Goal: Task Accomplishment & Management: Manage account settings

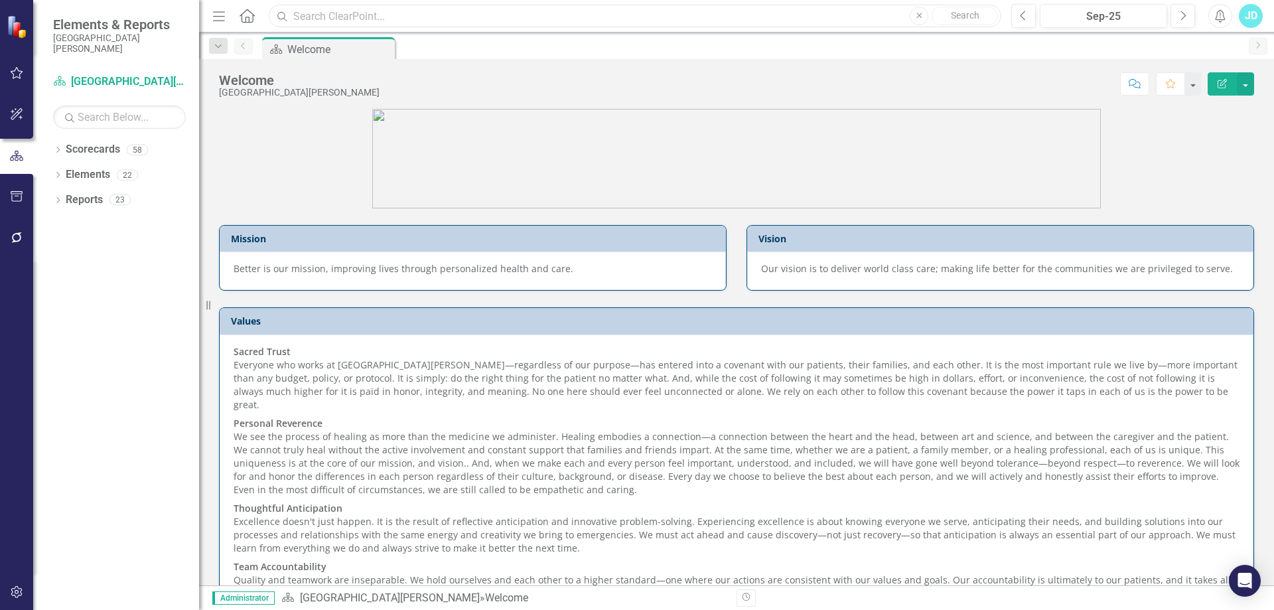
click at [303, 19] on input "text" at bounding box center [635, 16] width 732 height 23
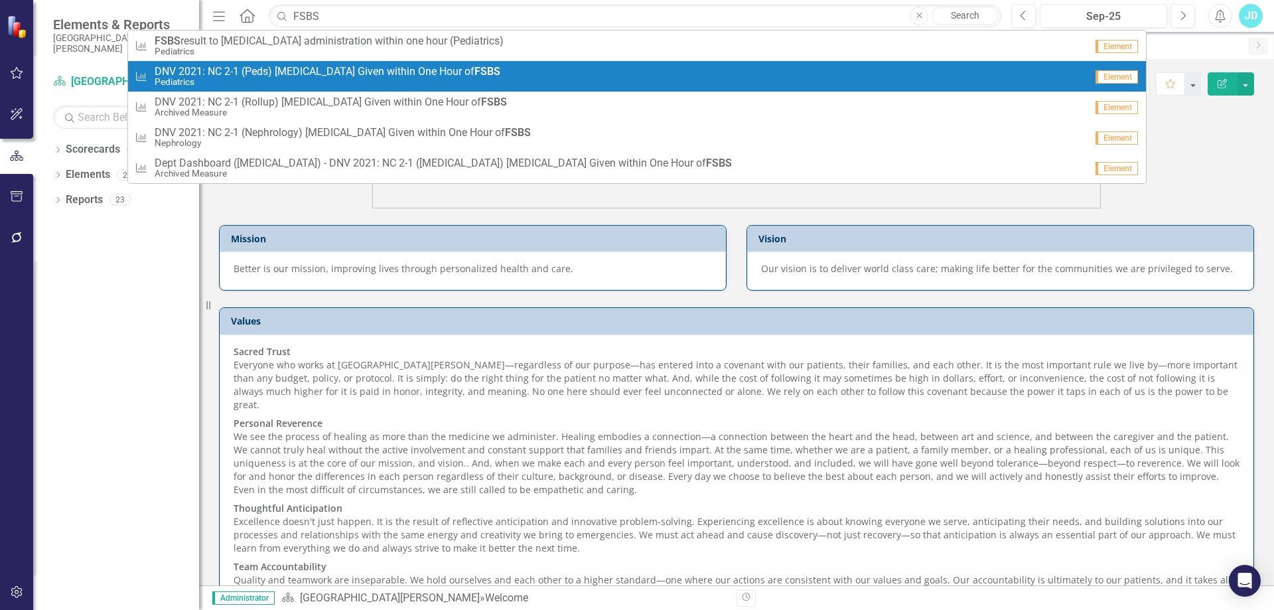
click at [334, 68] on span "DNV 2021: NC 2-1 (Peds) [MEDICAL_DATA] Given within One Hour of FSBS" at bounding box center [328, 72] width 346 height 12
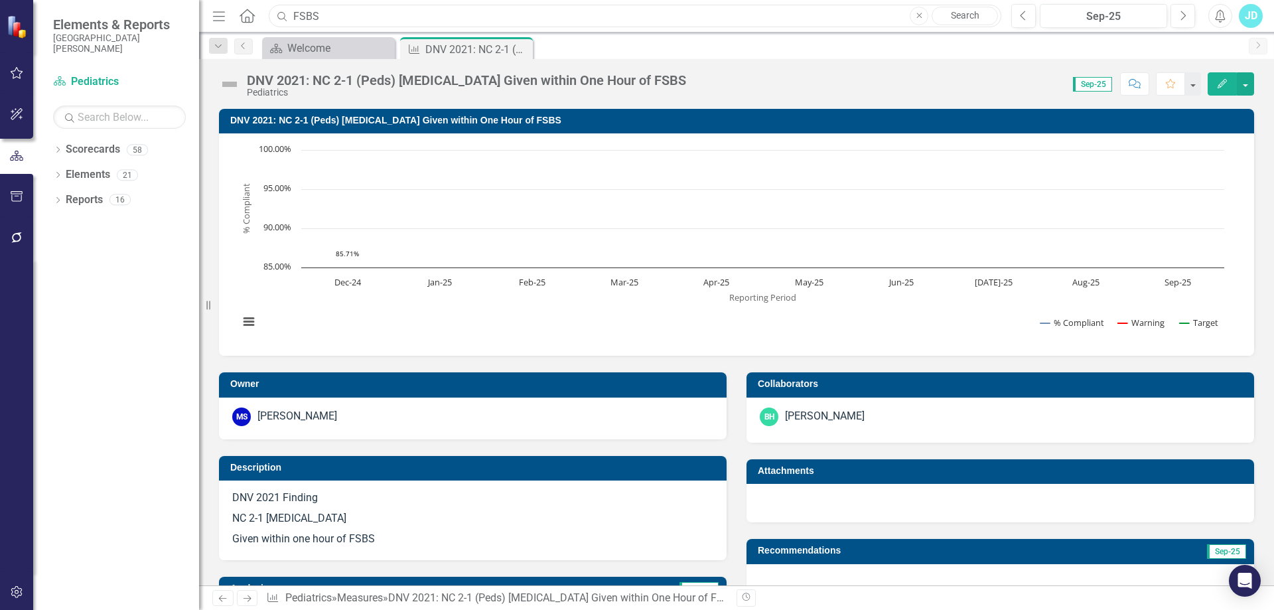
drag, startPoint x: 286, startPoint y: 14, endPoint x: 279, endPoint y: 13, distance: 7.3
click at [279, 13] on div "Search FSBS Close Search" at bounding box center [631, 16] width 732 height 23
type input "CONSENT"
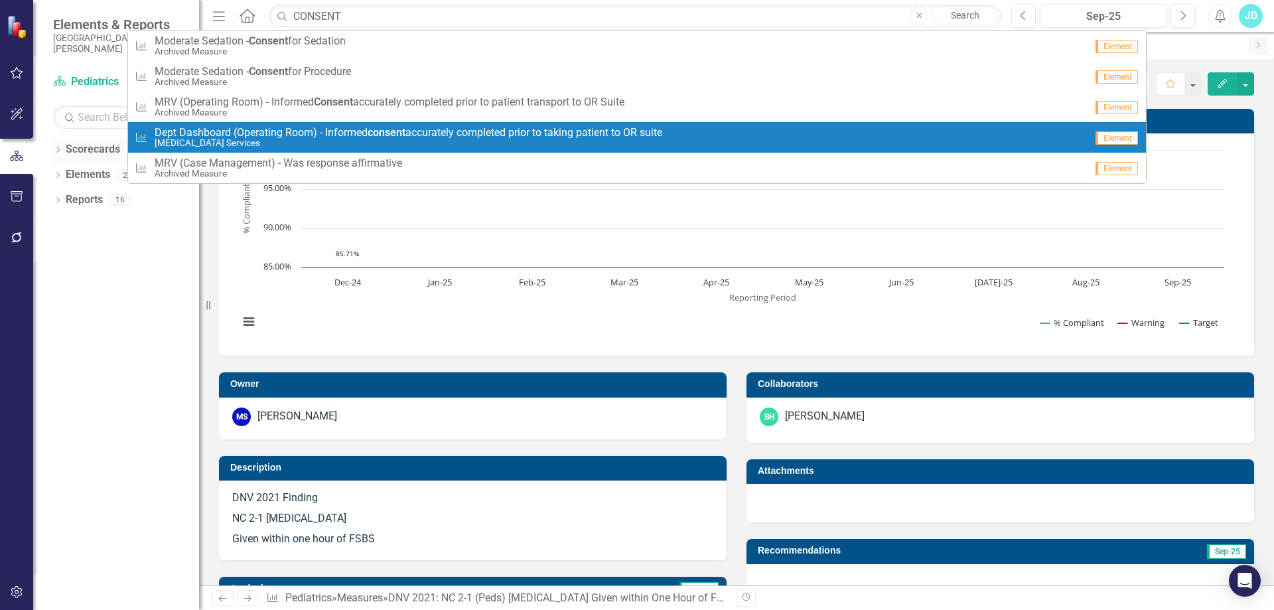
click at [55, 148] on icon "Dropdown" at bounding box center [57, 150] width 9 height 7
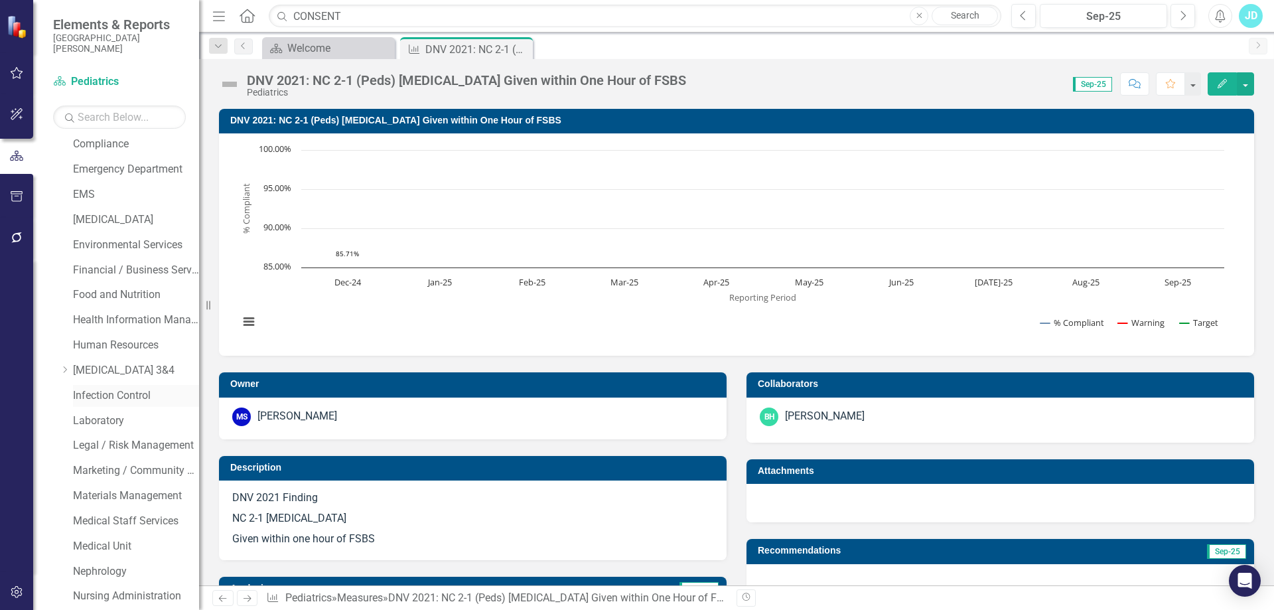
scroll to position [663, 0]
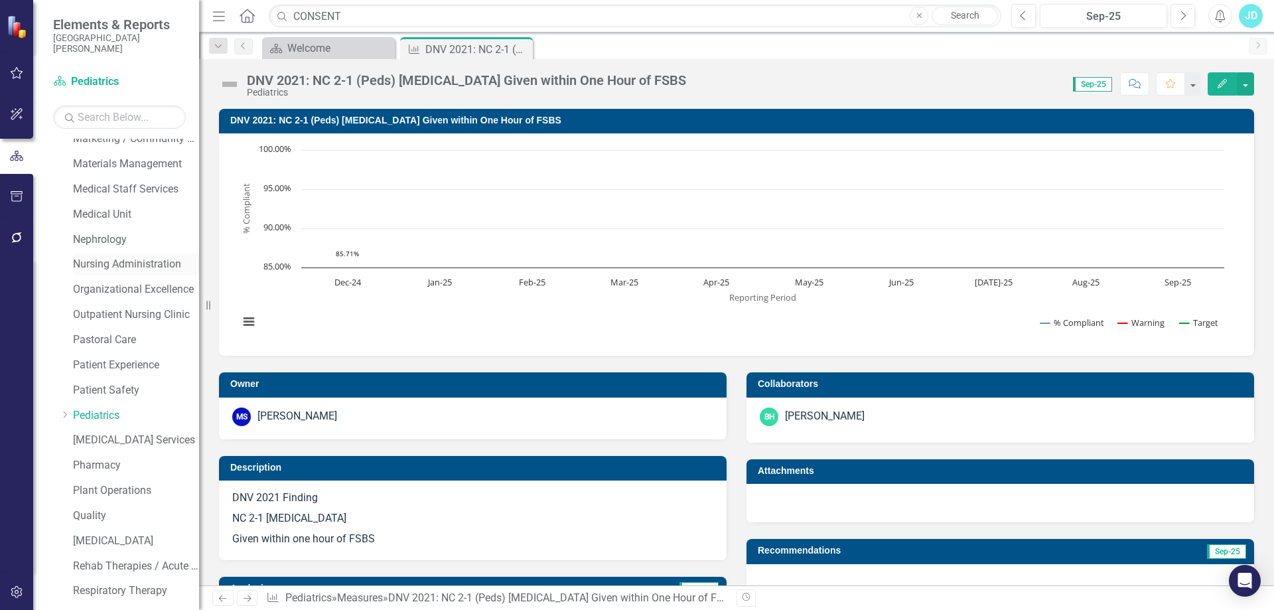
click at [123, 259] on link "Nursing Administration" at bounding box center [136, 264] width 126 height 15
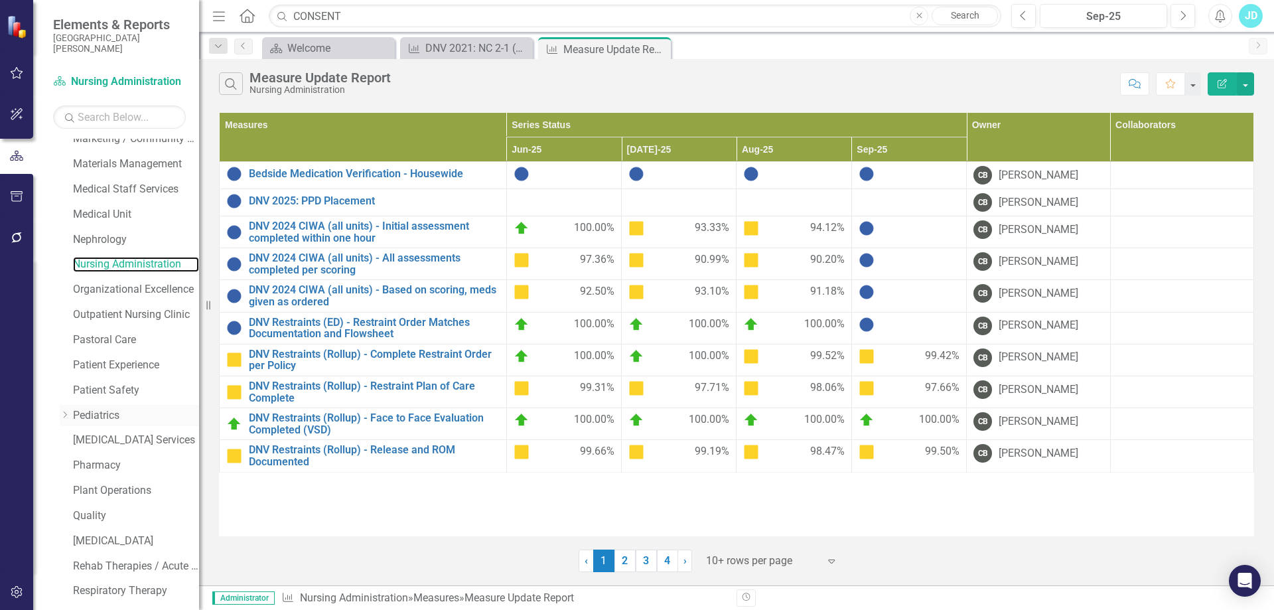
scroll to position [935, 0]
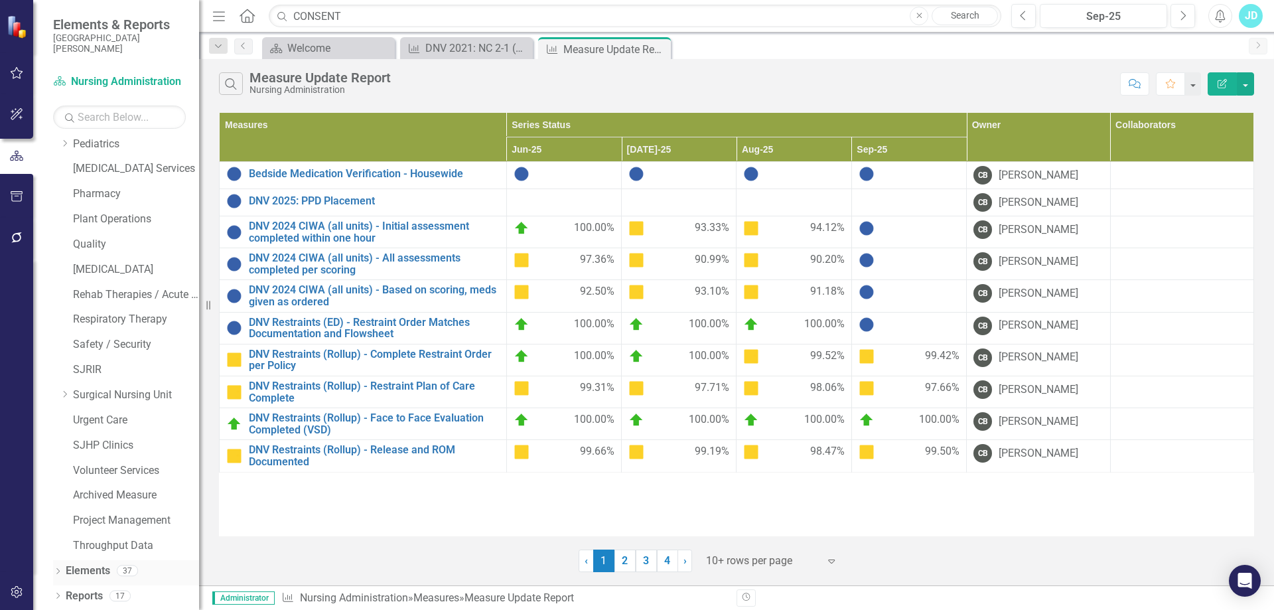
click at [90, 575] on link "Elements" at bounding box center [88, 570] width 44 height 15
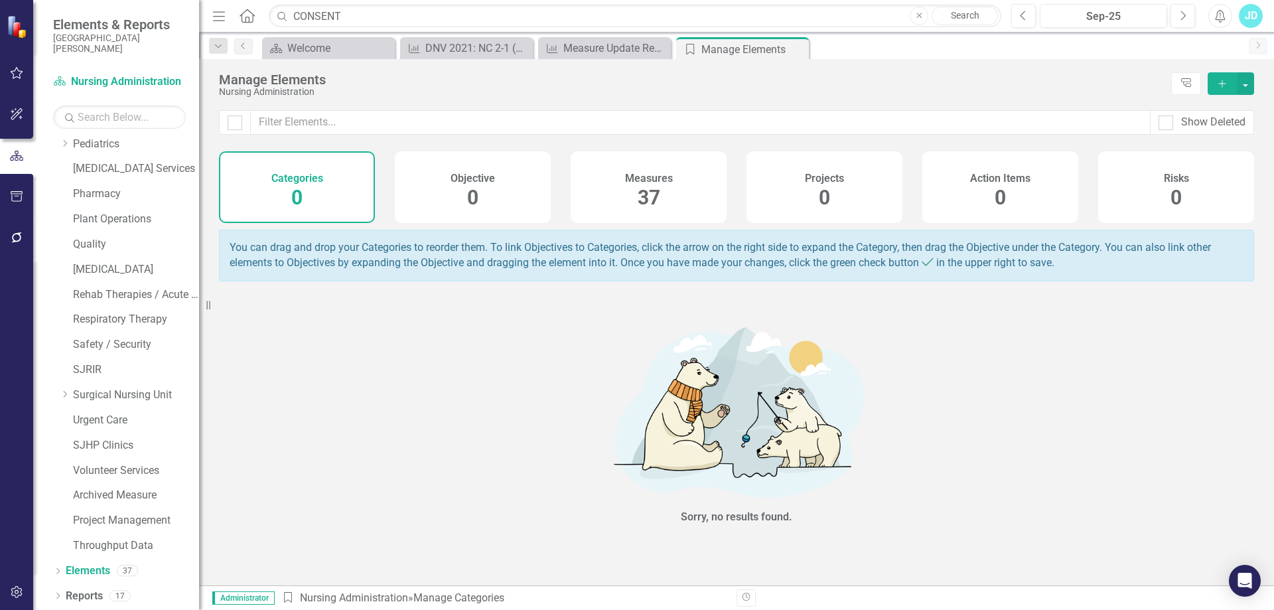
click at [658, 197] on span "37" at bounding box center [649, 197] width 23 height 23
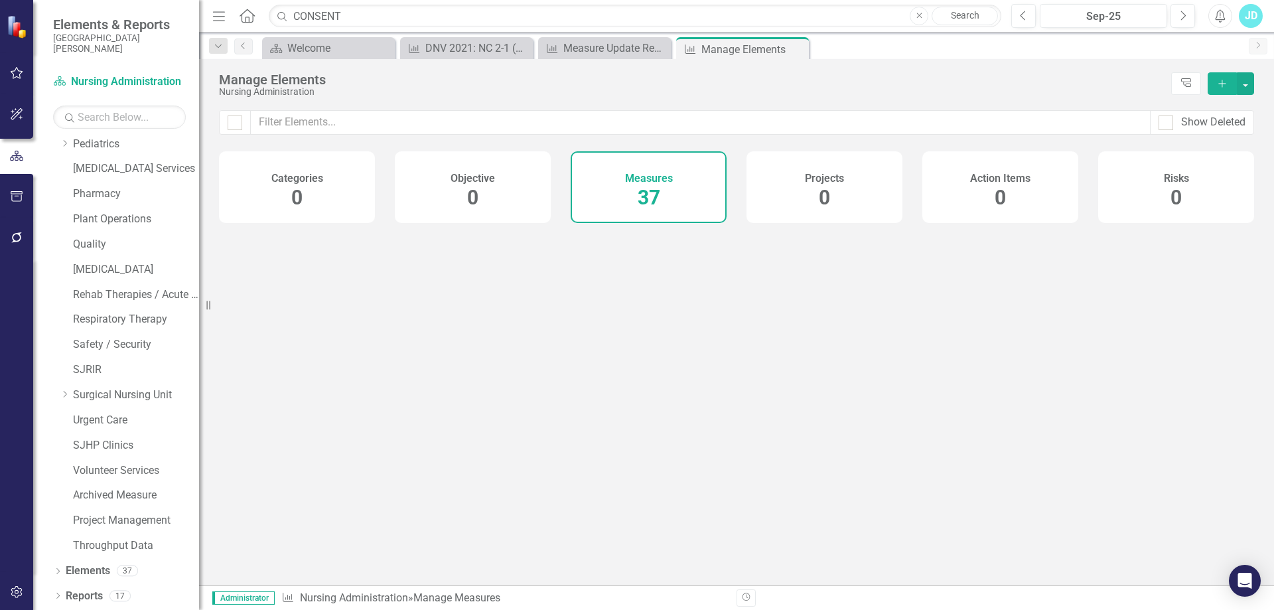
checkbox input "false"
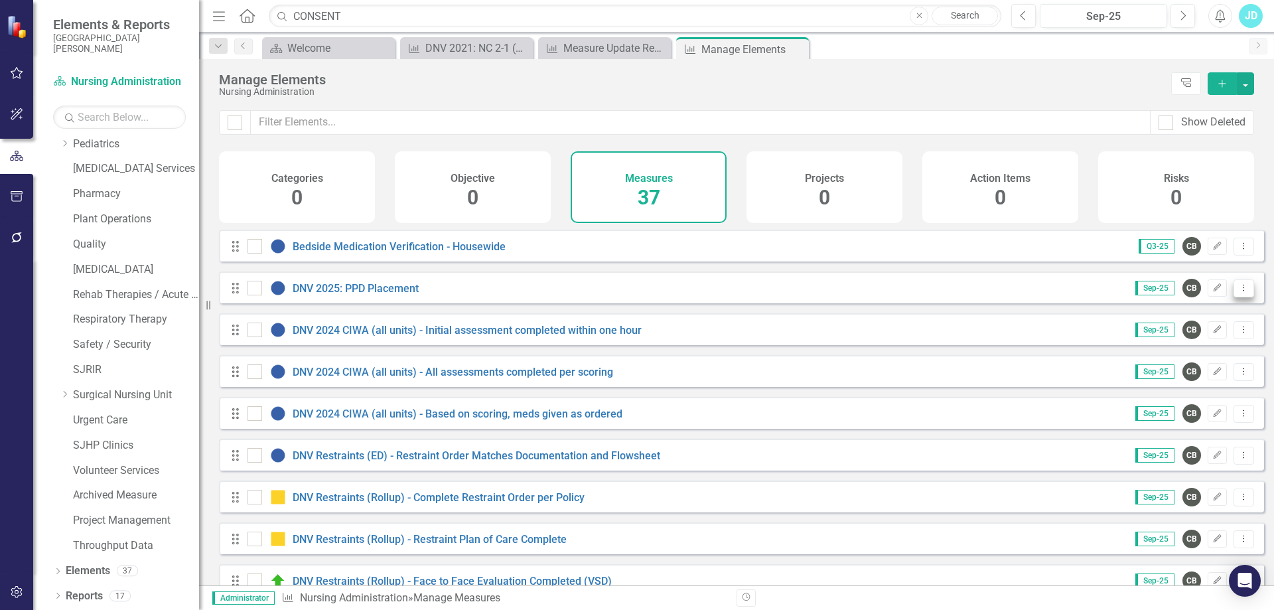
click at [1238, 292] on icon "Dropdown Menu" at bounding box center [1243, 287] width 11 height 9
click at [1184, 361] on link "Copy Duplicate Measure" at bounding box center [1183, 369] width 119 height 25
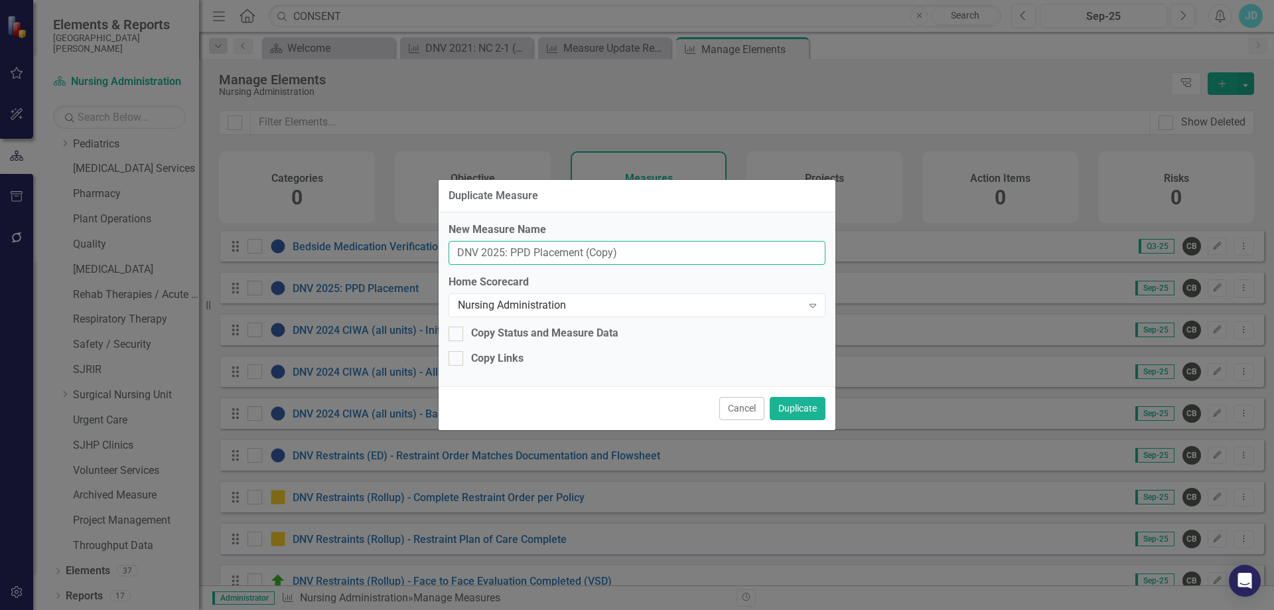
drag, startPoint x: 512, startPoint y: 249, endPoint x: 653, endPoint y: 247, distance: 140.7
click at [653, 247] on input "DNV 2025: PPD Placement (Copy)" at bounding box center [636, 253] width 377 height 25
type input "DNV 2025: Procedural Consents"
click at [798, 409] on button "Duplicate" at bounding box center [798, 408] width 56 height 23
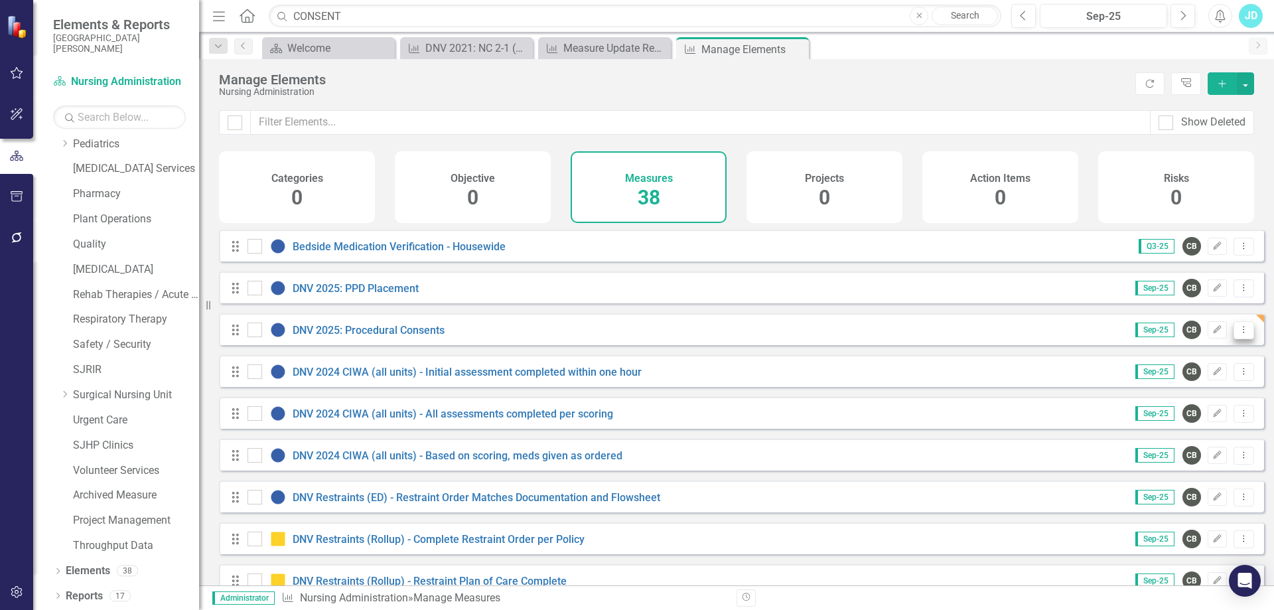
click at [1238, 334] on icon "Dropdown Menu" at bounding box center [1243, 329] width 11 height 9
click at [1181, 413] on link "Copy Duplicate Measure" at bounding box center [1183, 411] width 119 height 25
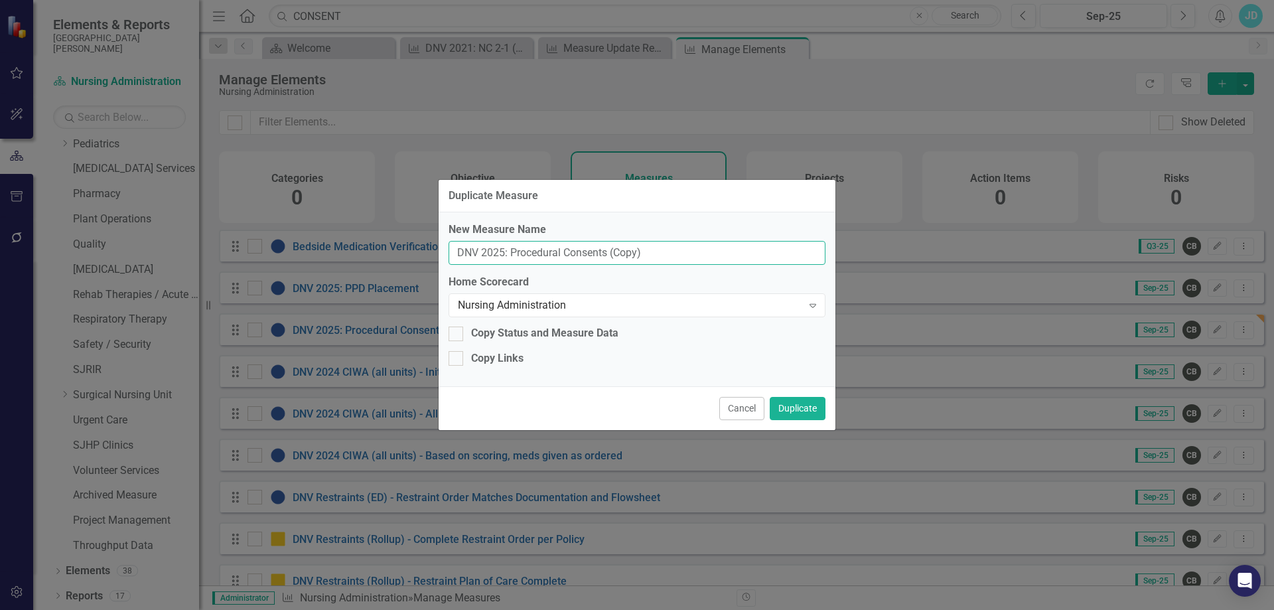
drag, startPoint x: 511, startPoint y: 251, endPoint x: 674, endPoint y: 254, distance: 163.2
click at [674, 254] on input "DNV 2025: Procedural Consents (Copy)" at bounding box center [636, 253] width 377 height 25
type input "DNV 2025: FSBS"
click at [803, 400] on button "Duplicate" at bounding box center [798, 408] width 56 height 23
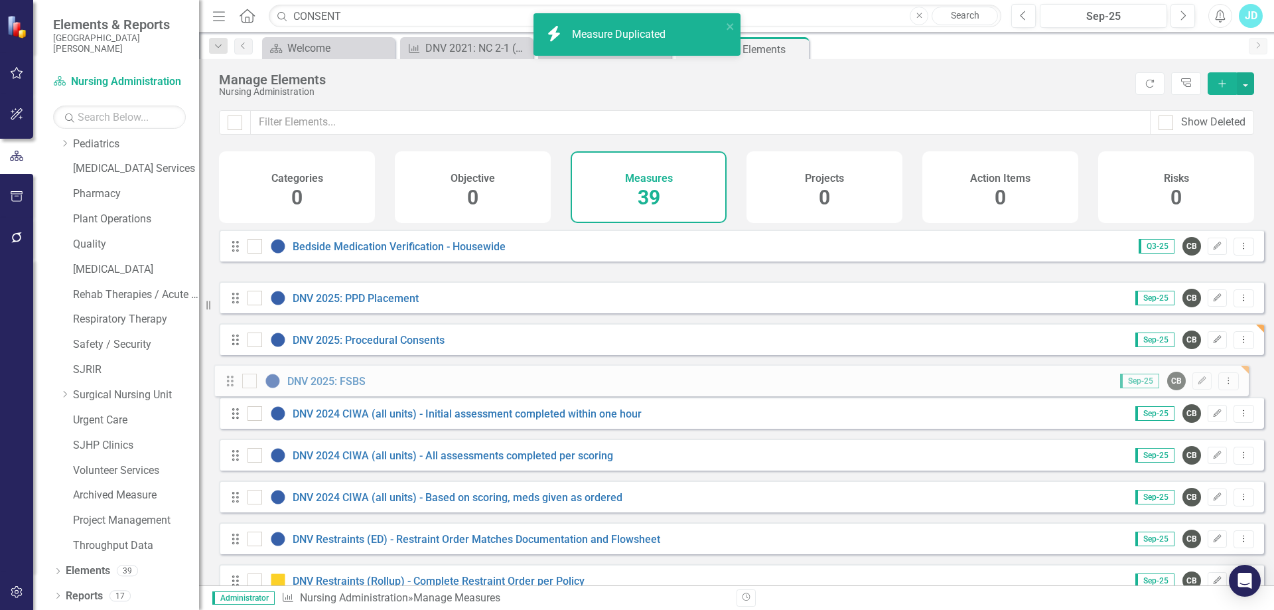
drag, startPoint x: 238, startPoint y: 299, endPoint x: 233, endPoint y: 384, distance: 85.1
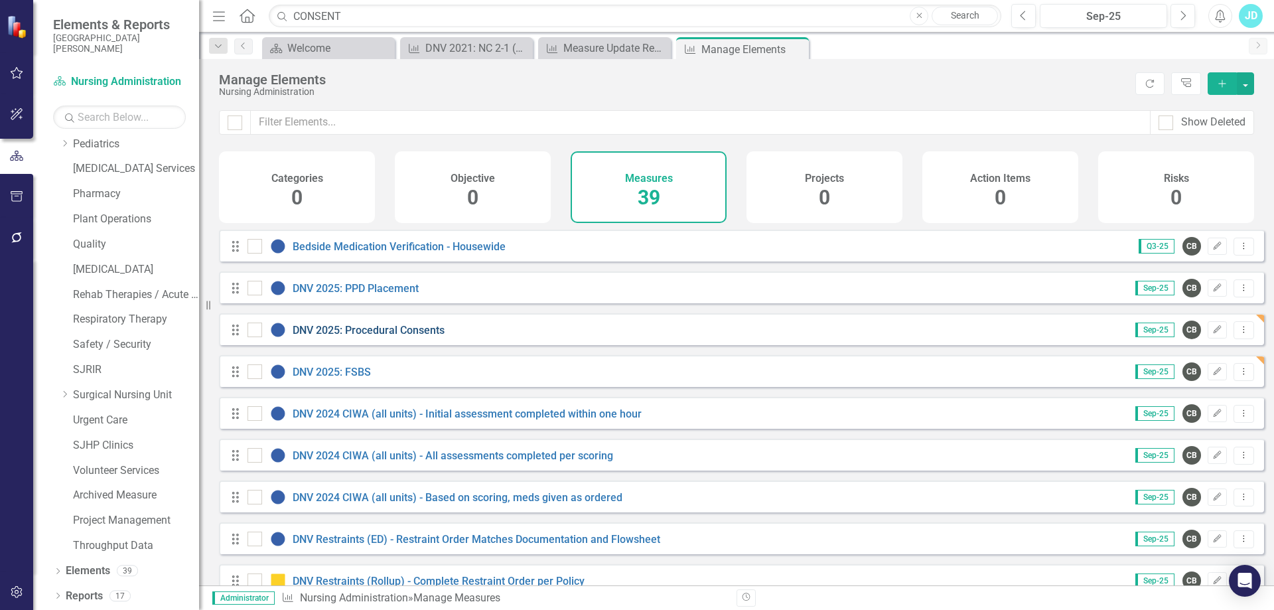
click at [393, 336] on link "DNV 2025: Procedural Consents" at bounding box center [369, 330] width 152 height 13
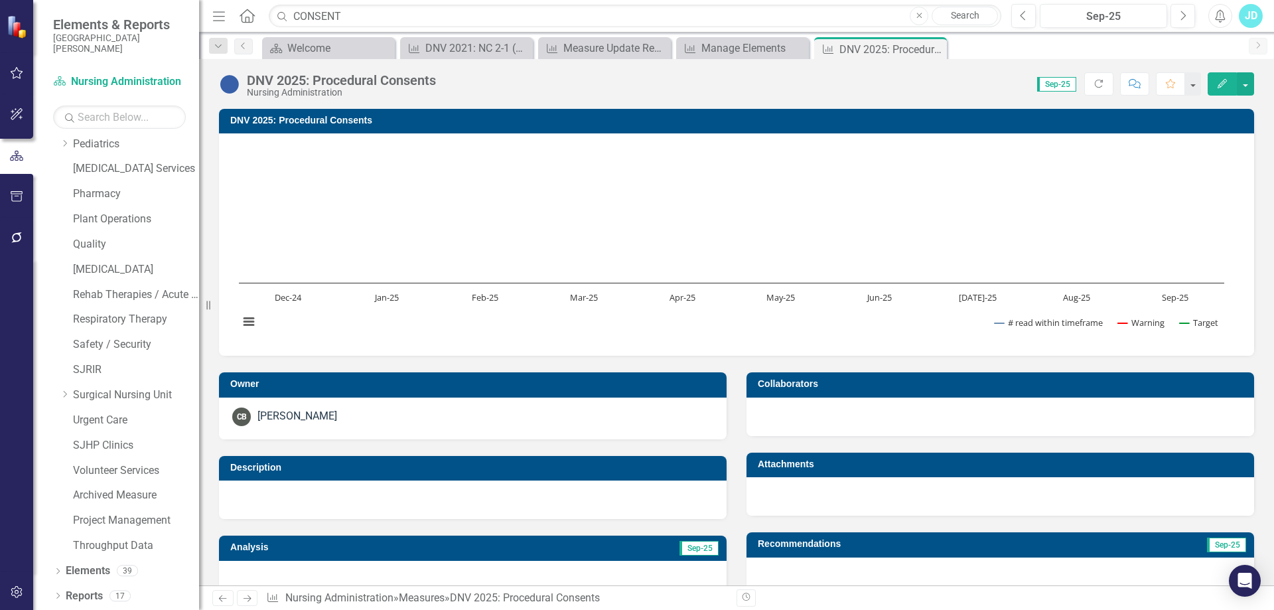
scroll to position [398, 0]
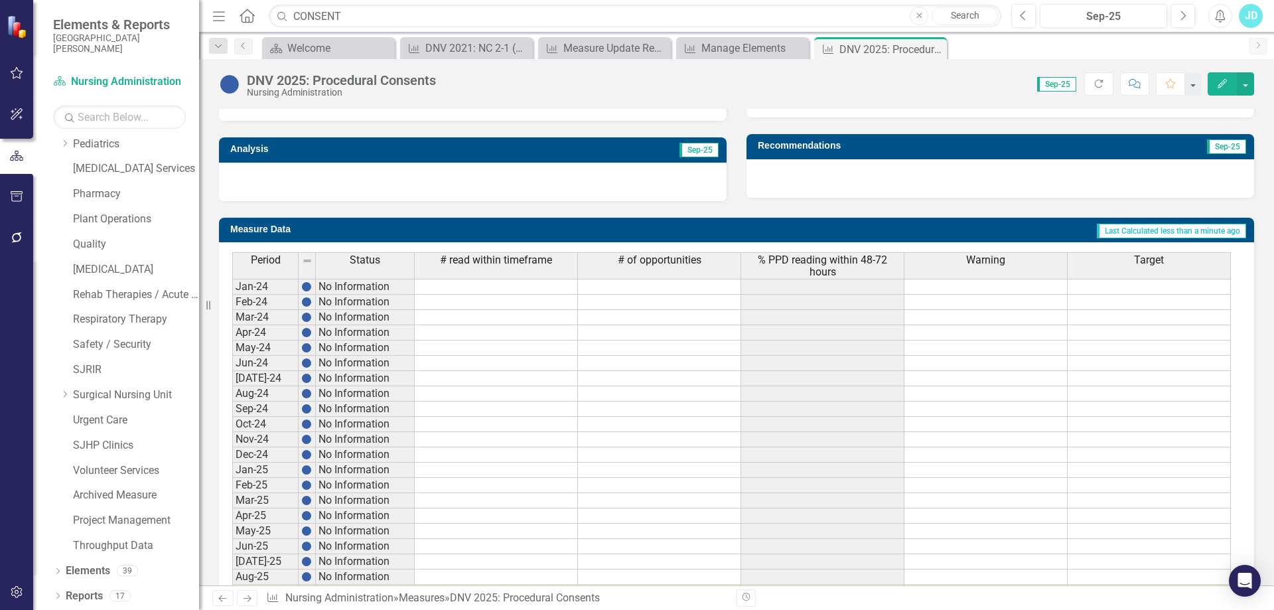
click at [833, 259] on span "% PPD reading within 48-72 hours" at bounding box center [822, 265] width 157 height 23
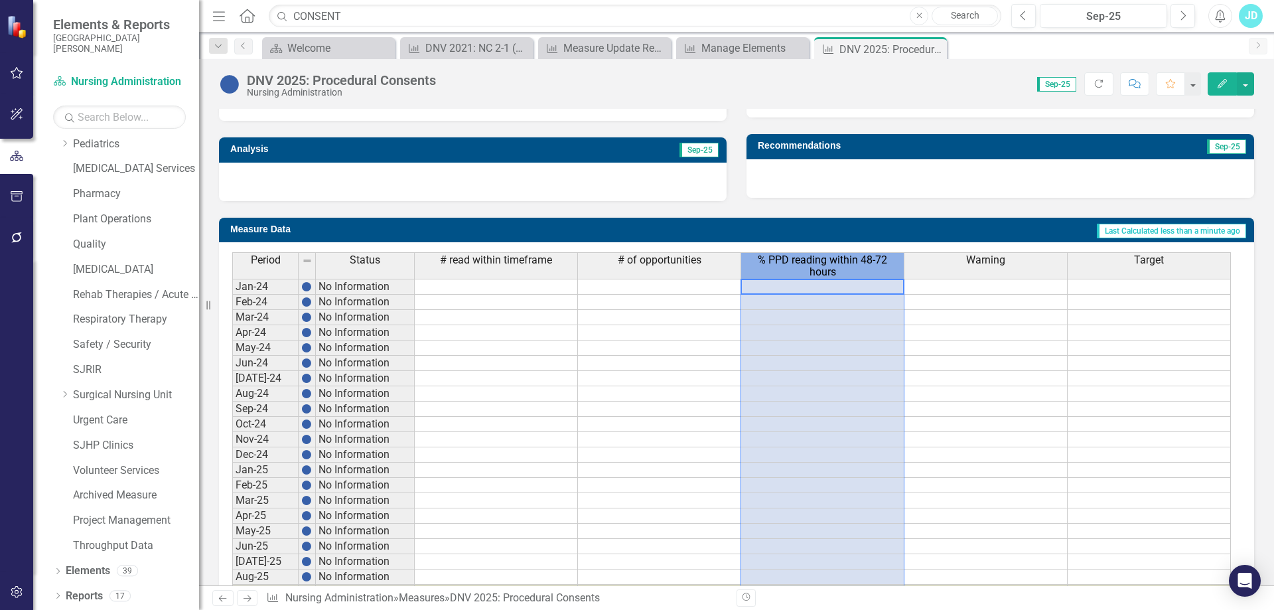
click at [833, 259] on span "% PPD reading within 48-72 hours" at bounding box center [822, 265] width 157 height 23
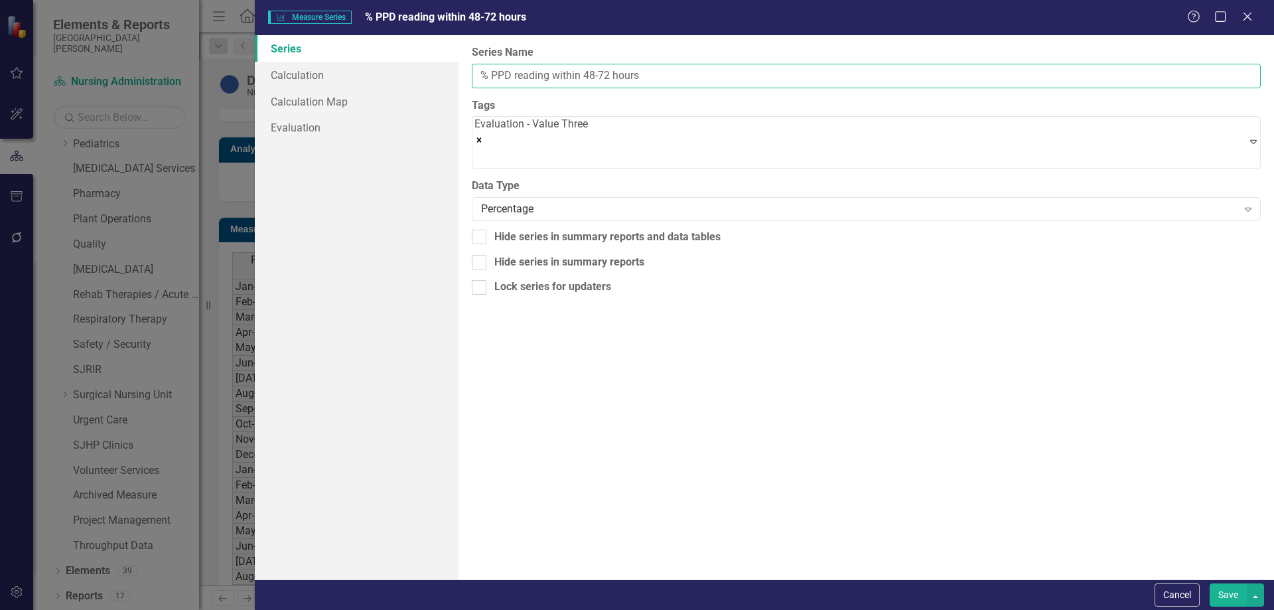
drag, startPoint x: 491, startPoint y: 74, endPoint x: 748, endPoint y: 70, distance: 257.4
click at [748, 70] on input "% PPD reading within 48-72 hours" at bounding box center [866, 76] width 789 height 25
type input "% Compliant"
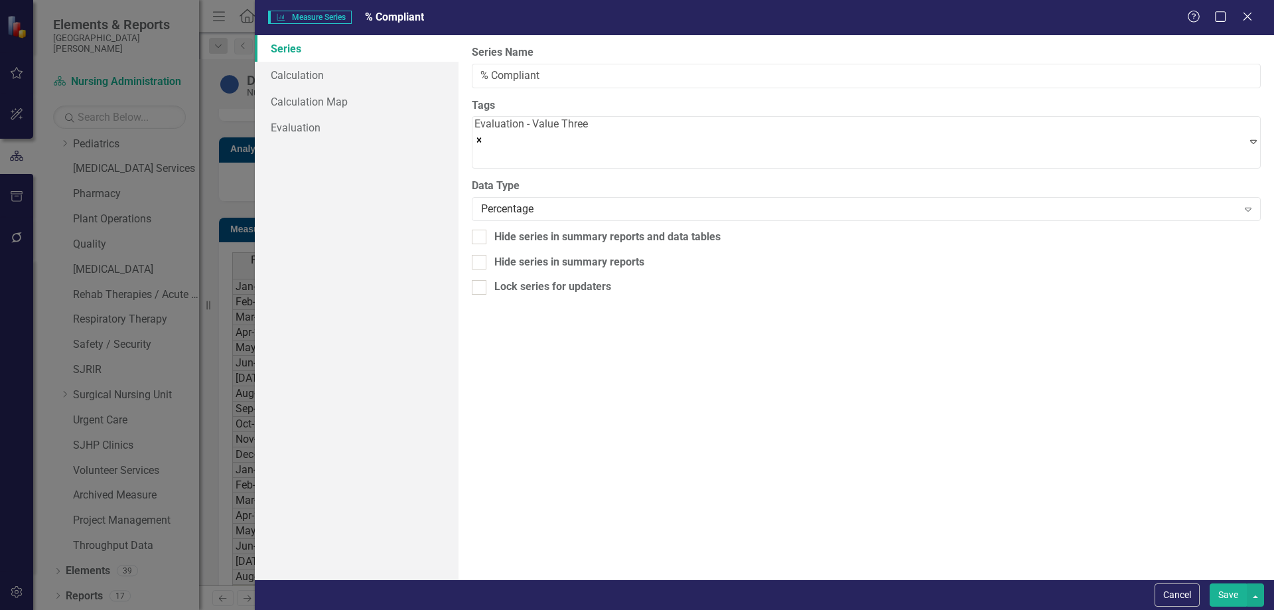
click at [1221, 598] on button "Save" at bounding box center [1227, 594] width 37 height 23
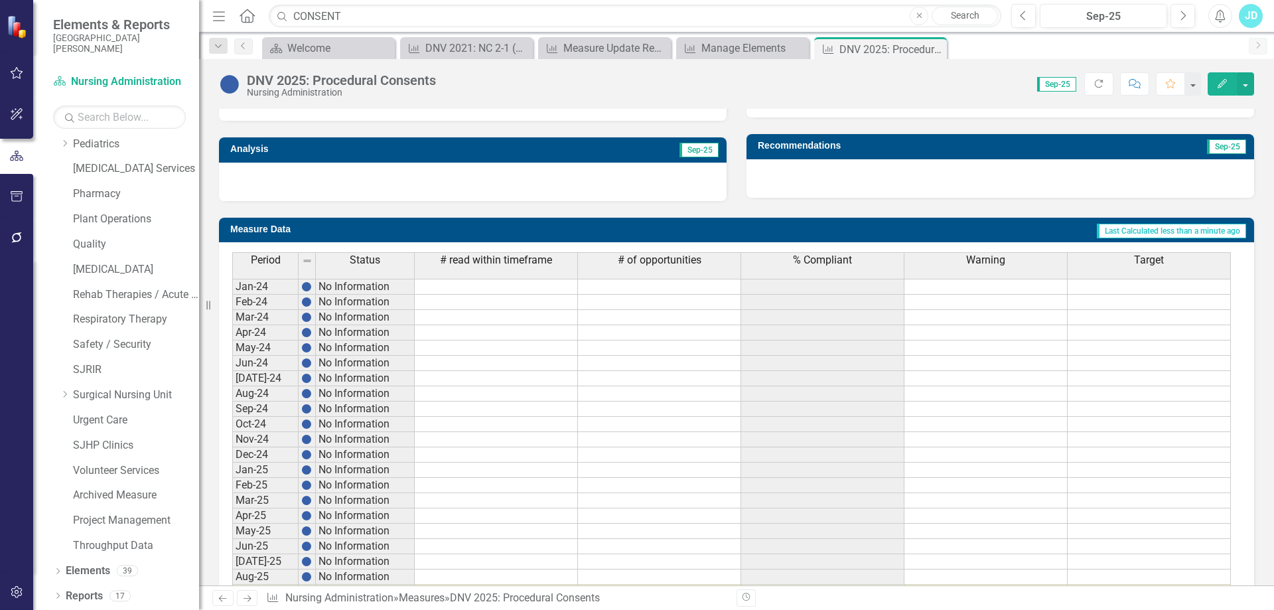
click at [506, 269] on th "# read within timeframe" at bounding box center [496, 265] width 163 height 27
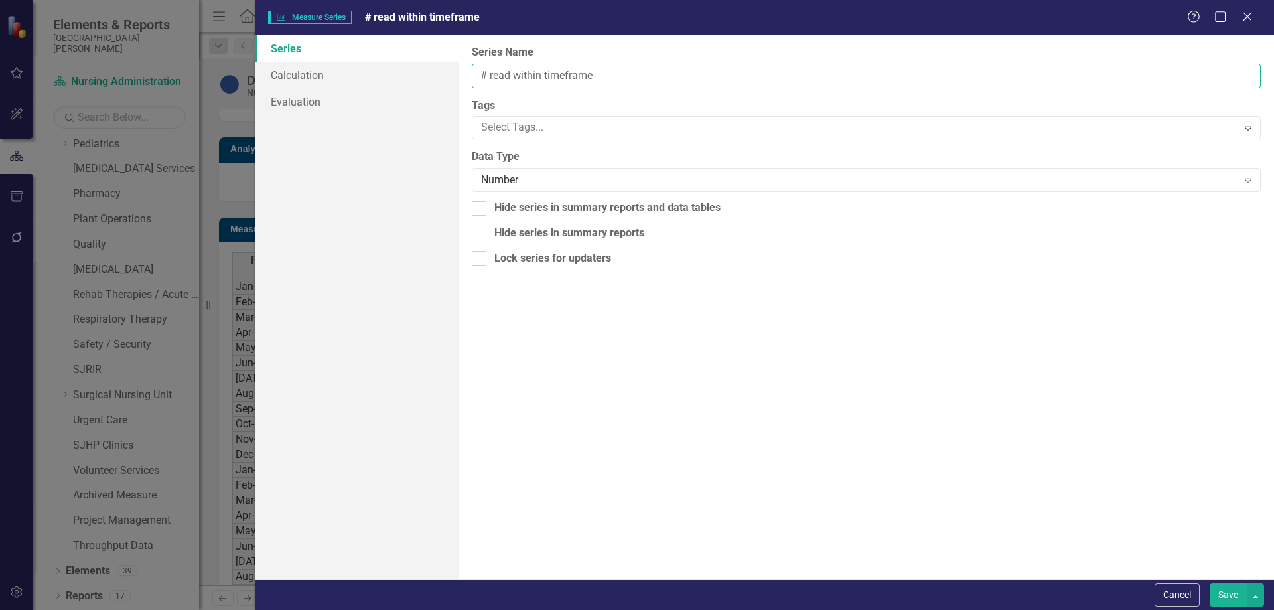
drag, startPoint x: 488, startPoint y: 74, endPoint x: 630, endPoint y: 67, distance: 142.1
click at [630, 67] on input "# read within timeframe" at bounding box center [866, 76] width 789 height 25
type input "# procedural consents completed"
click at [1225, 592] on button "Save" at bounding box center [1227, 594] width 37 height 23
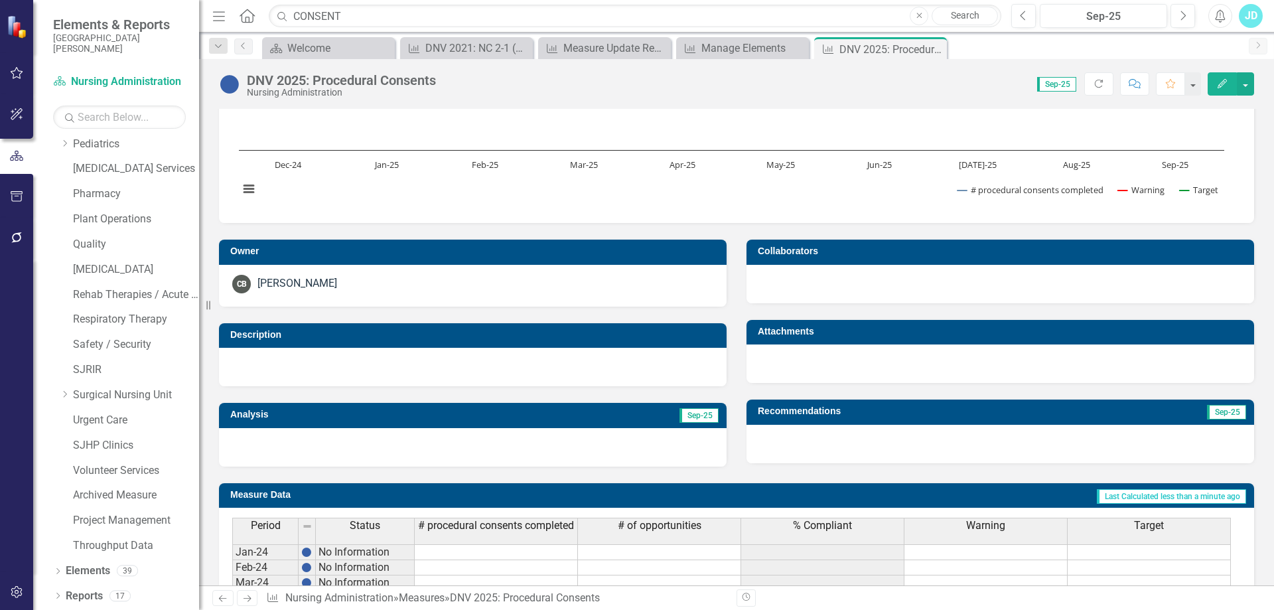
scroll to position [0, 0]
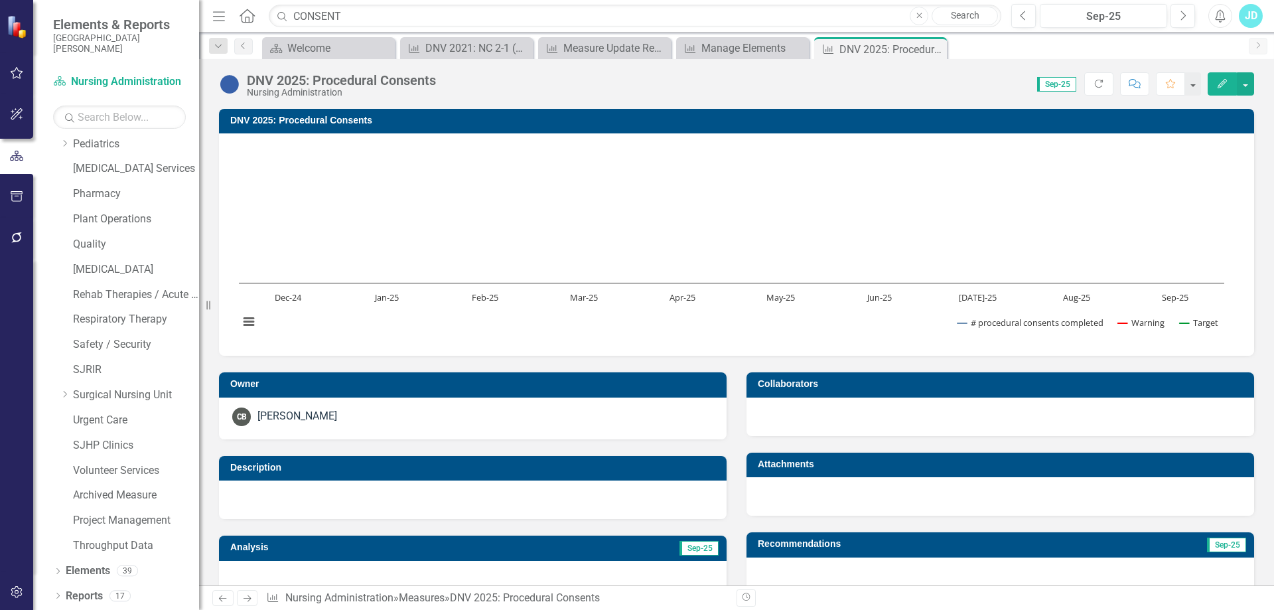
click at [381, 117] on h3 "DNV 2025: Procedural Consents" at bounding box center [738, 120] width 1017 height 10
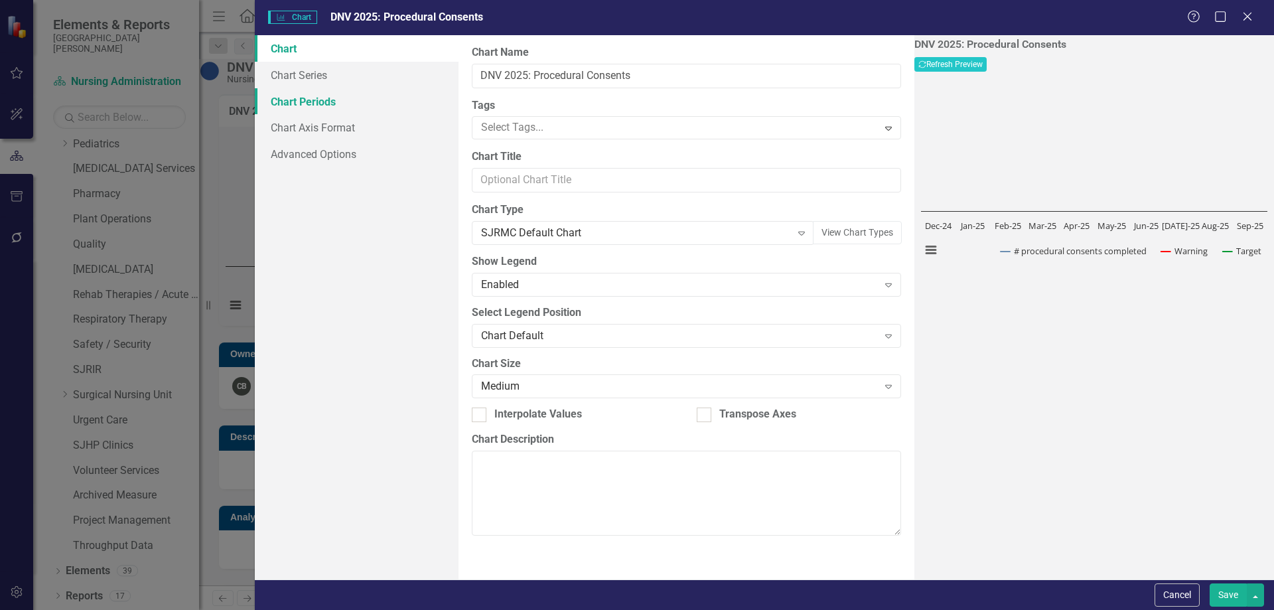
click at [326, 109] on link "Chart Periods" at bounding box center [357, 101] width 204 height 27
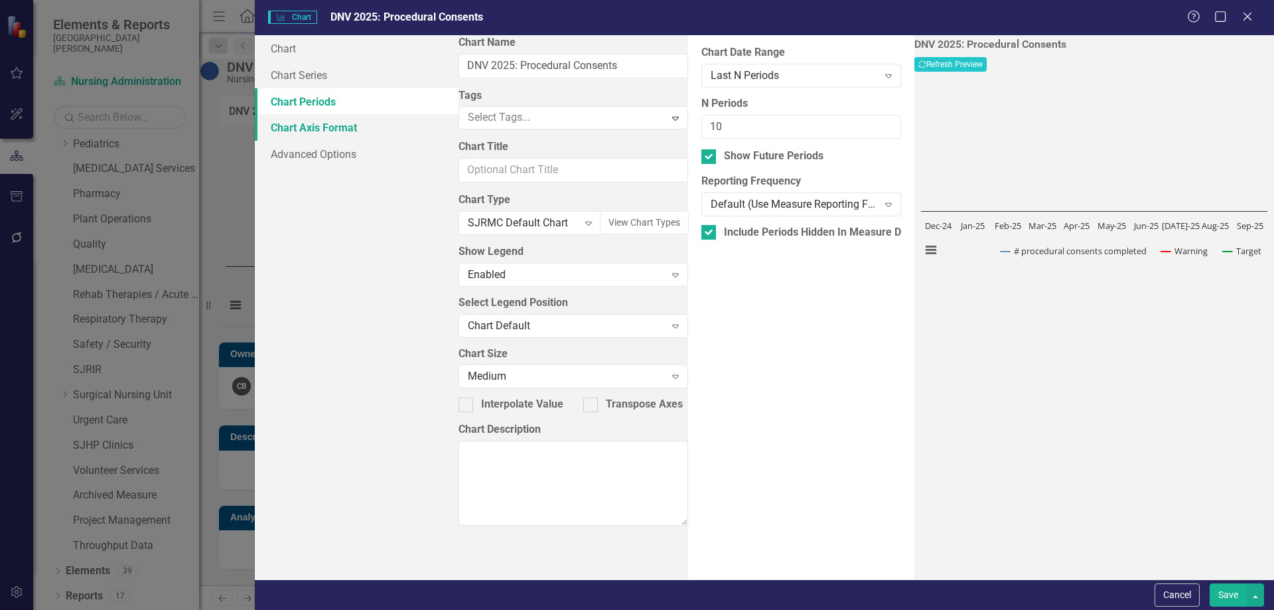
click at [376, 128] on link "Chart Axis Format" at bounding box center [357, 127] width 204 height 27
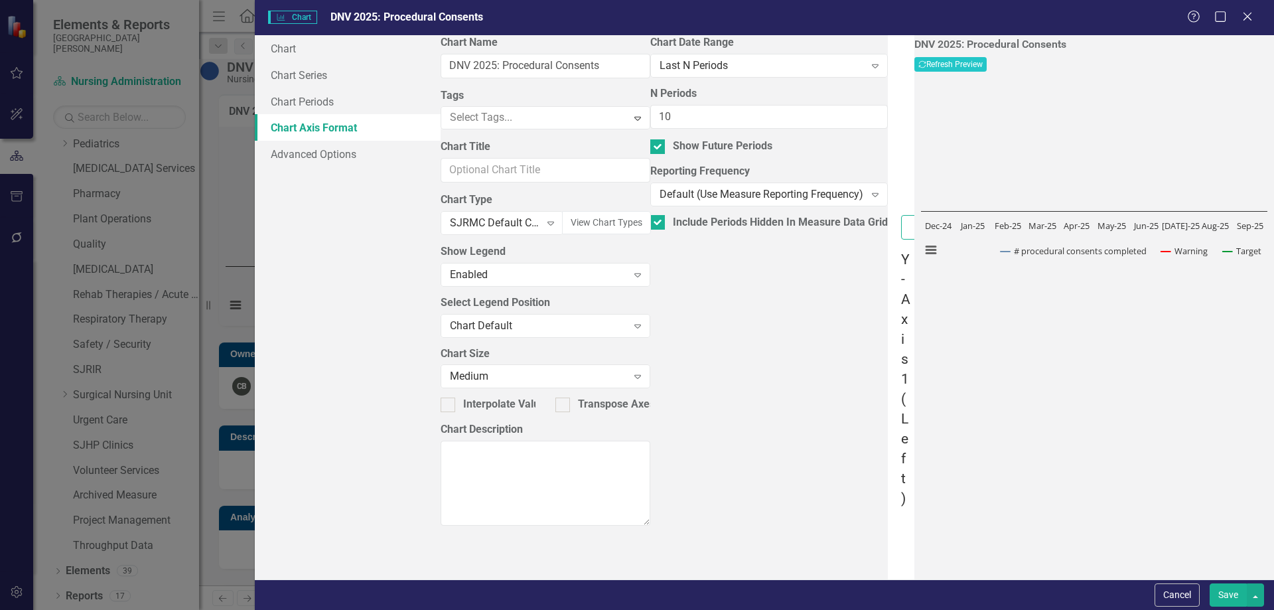
click at [901, 215] on input "X-Axis Title" at bounding box center [909, 227] width 17 height 25
type input "Reporting Period"
type input "% Compliant"
click at [1237, 593] on button "Save" at bounding box center [1227, 594] width 37 height 23
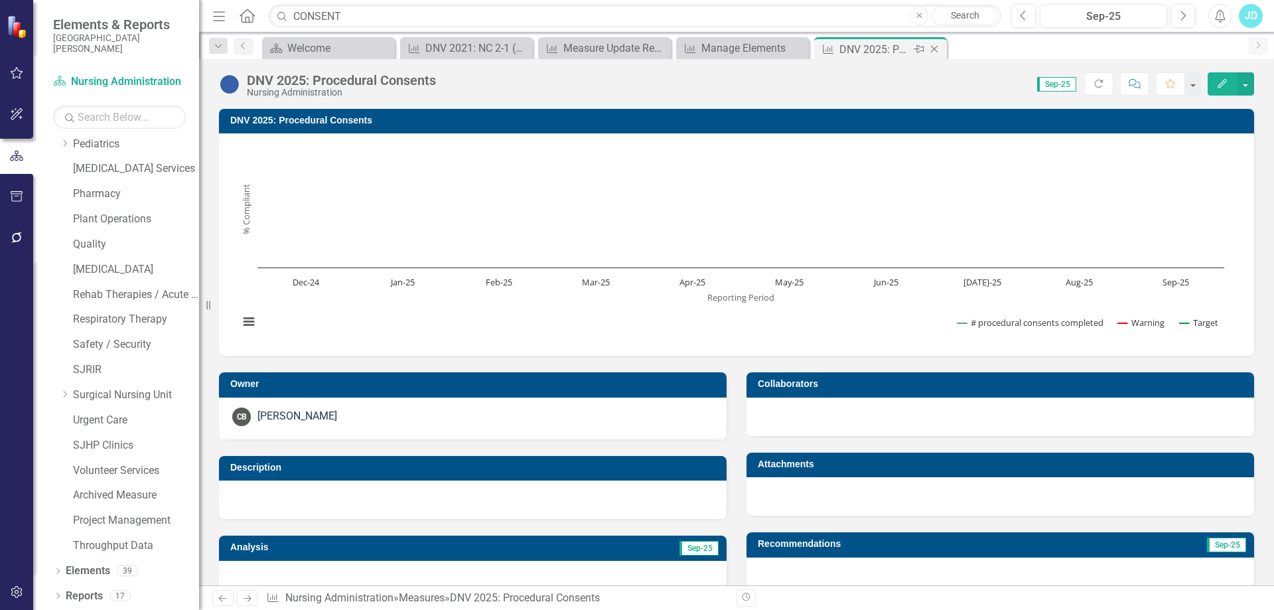
click at [931, 47] on icon "Close" at bounding box center [933, 49] width 13 height 11
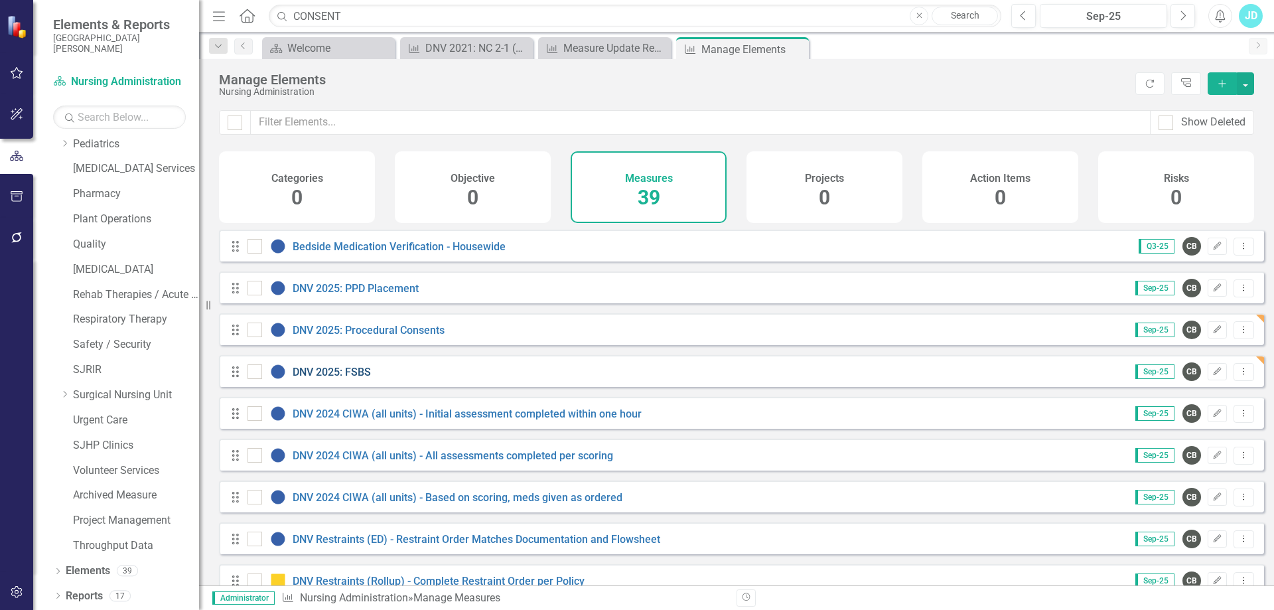
click at [356, 378] on link "DNV 2025: FSBS" at bounding box center [332, 372] width 78 height 13
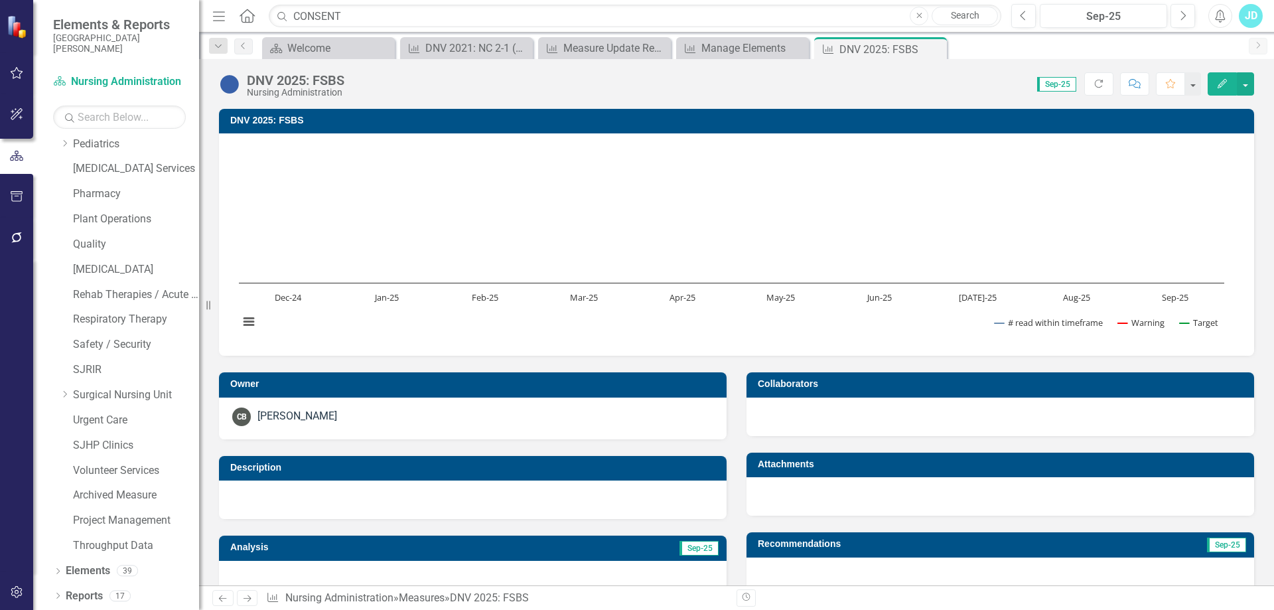
click at [334, 125] on h3 "DNV 2025: FSBS" at bounding box center [738, 120] width 1017 height 10
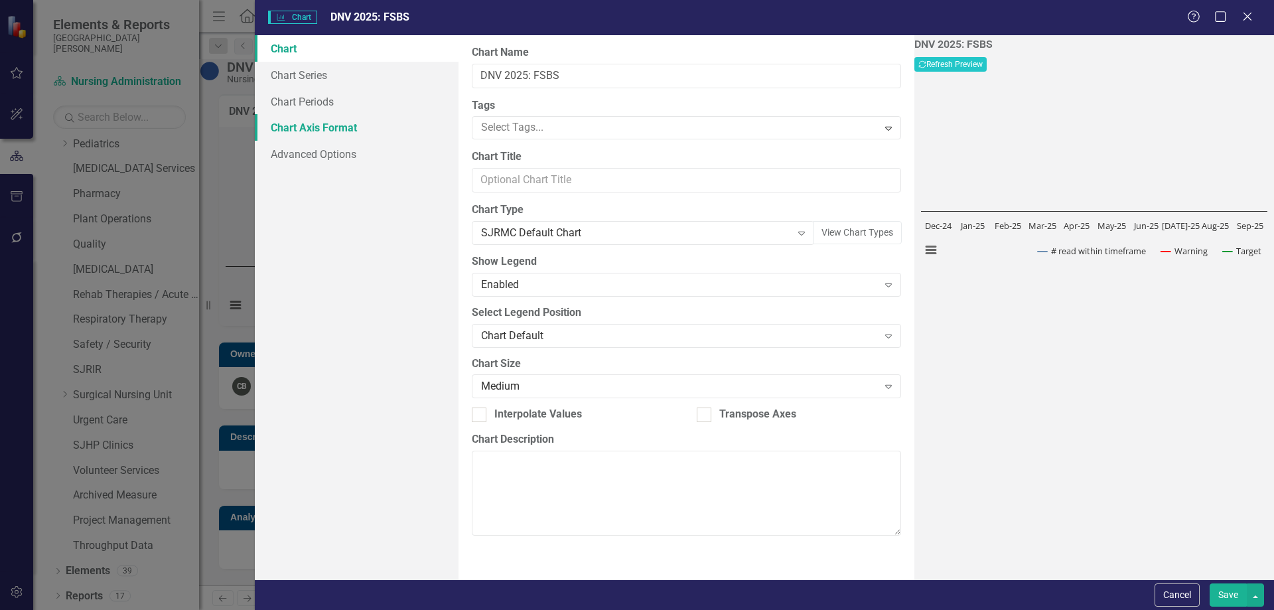
click at [360, 121] on link "Chart Axis Format" at bounding box center [357, 127] width 204 height 27
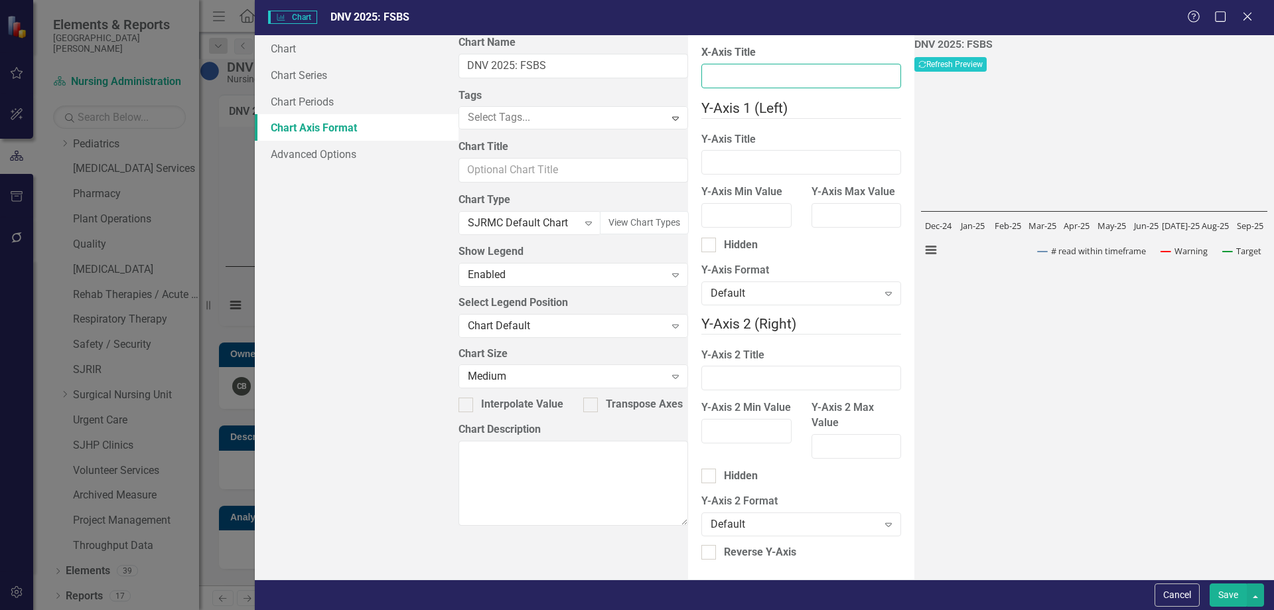
click at [701, 73] on input "X-Axis Title" at bounding box center [801, 76] width 200 height 25
type input "Reporting Period"
click at [1226, 592] on button "Save" at bounding box center [1227, 594] width 37 height 23
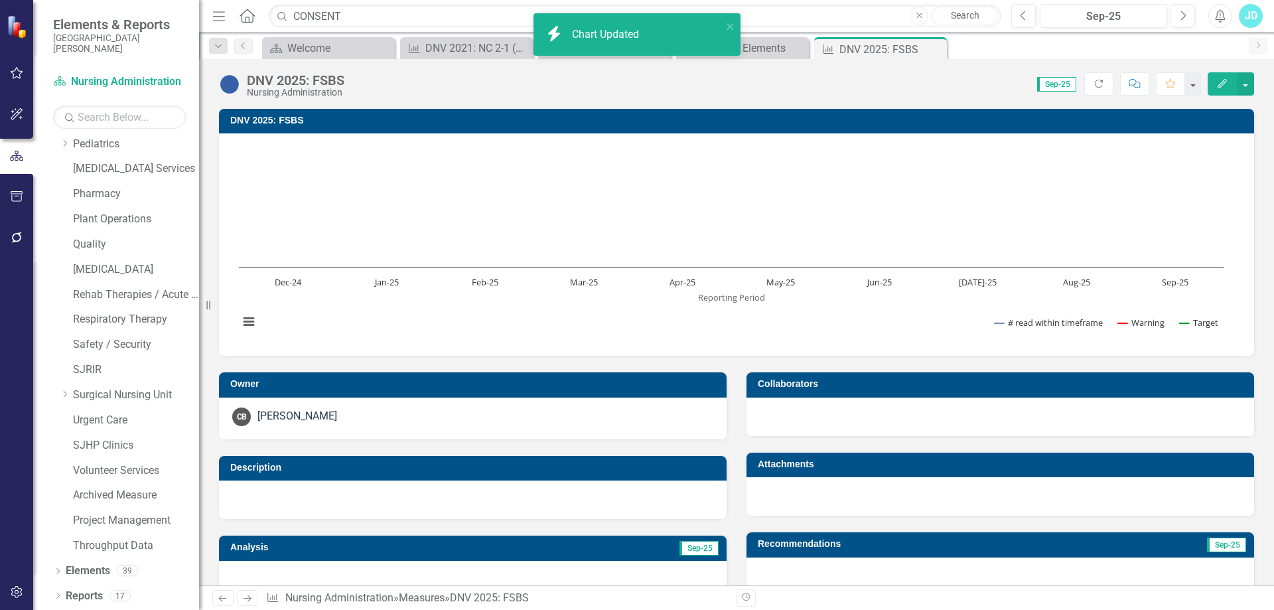
scroll to position [332, 0]
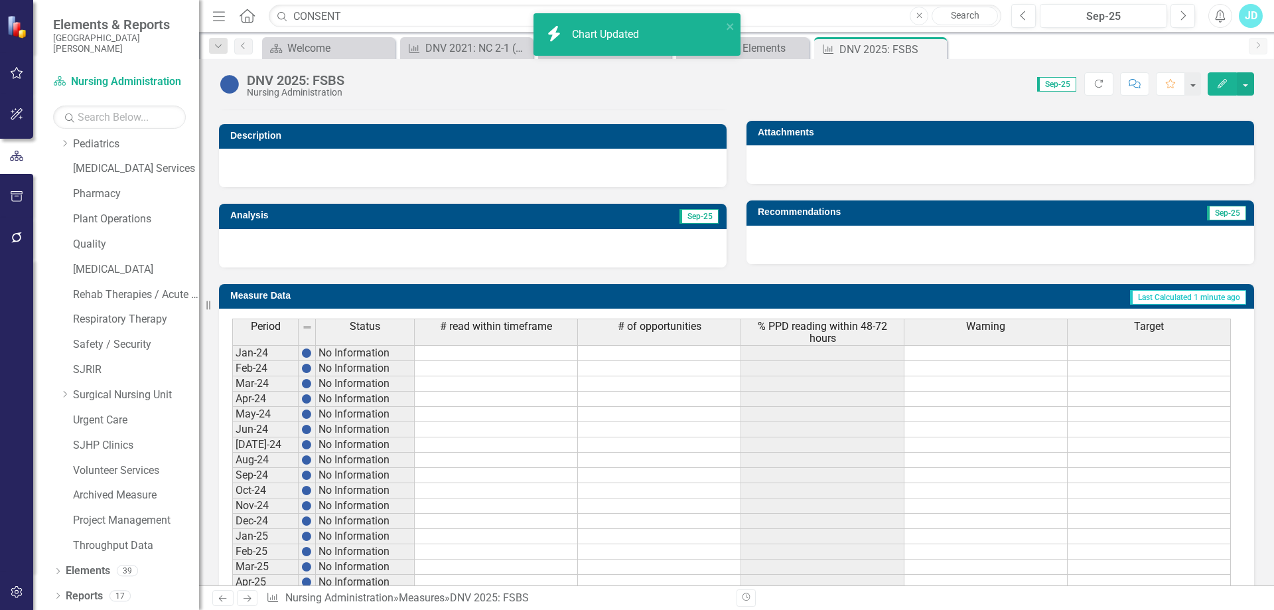
click at [804, 320] on span "% PPD reading within 48-72 hours" at bounding box center [822, 331] width 157 height 23
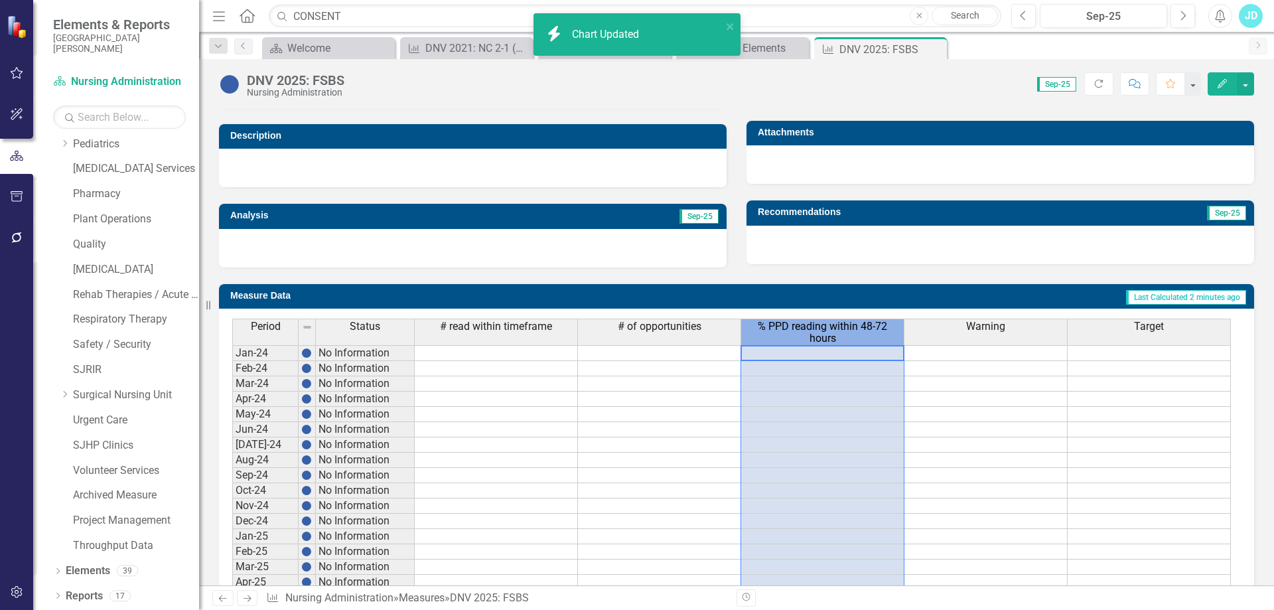
click at [804, 320] on span "% PPD reading within 48-72 hours" at bounding box center [822, 331] width 157 height 23
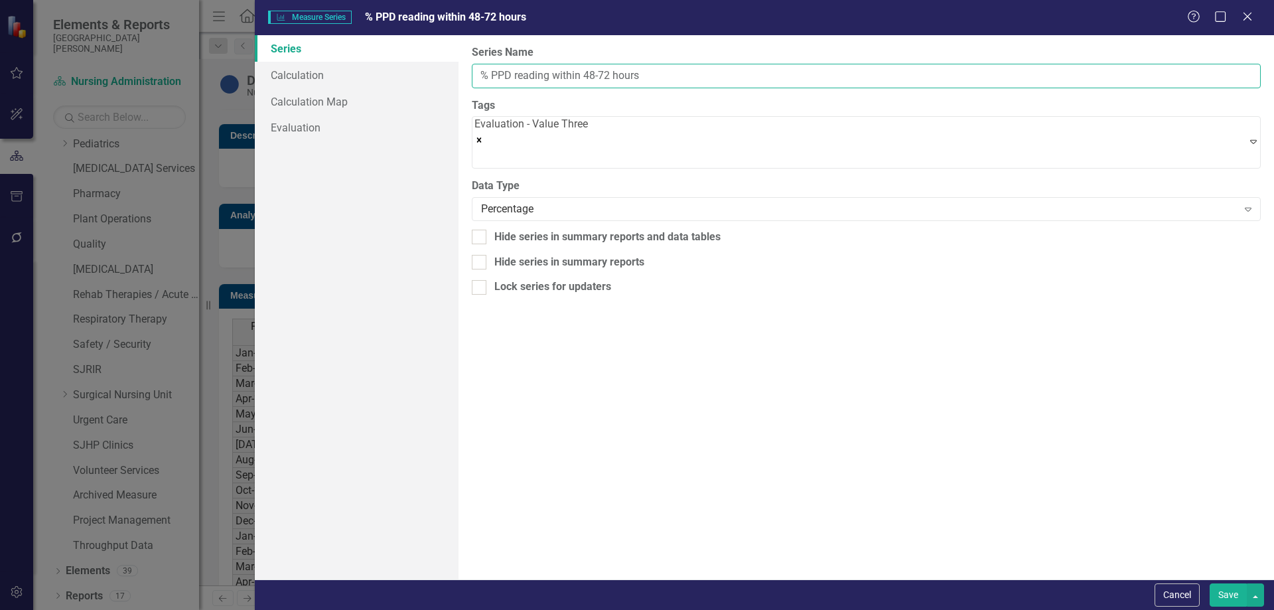
drag, startPoint x: 492, startPoint y: 74, endPoint x: 697, endPoint y: 78, distance: 204.4
click at [697, 72] on input "% PPD reading within 48-72 hours" at bounding box center [866, 76] width 789 height 25
type input "% Compliant"
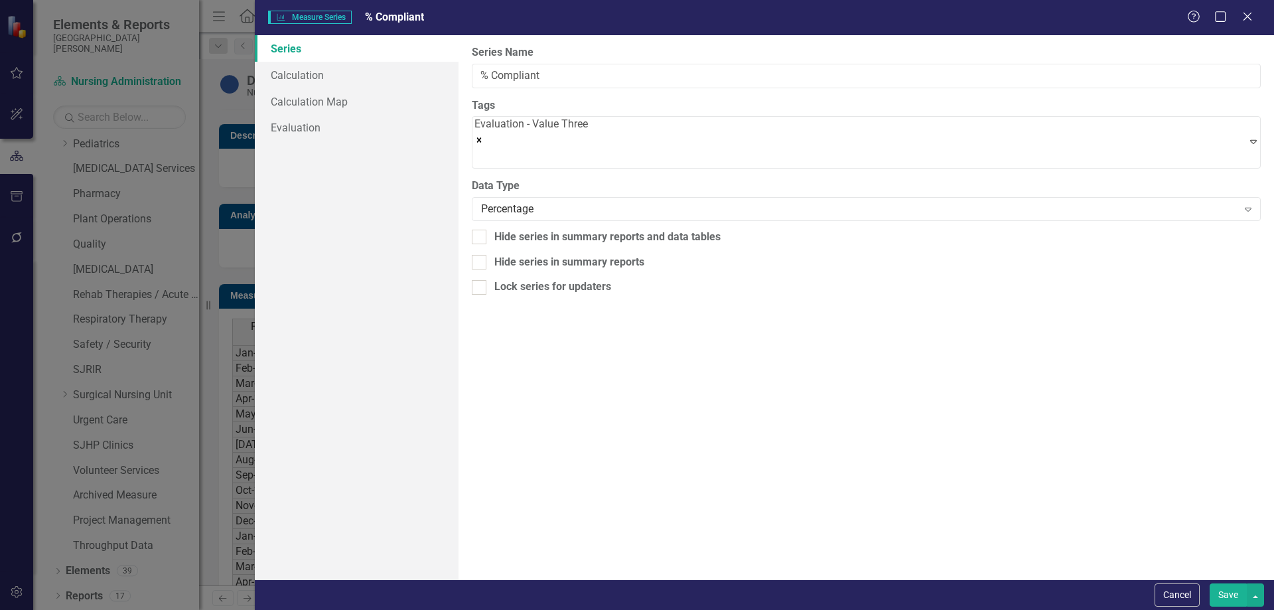
click at [1222, 596] on button "Save" at bounding box center [1227, 594] width 37 height 23
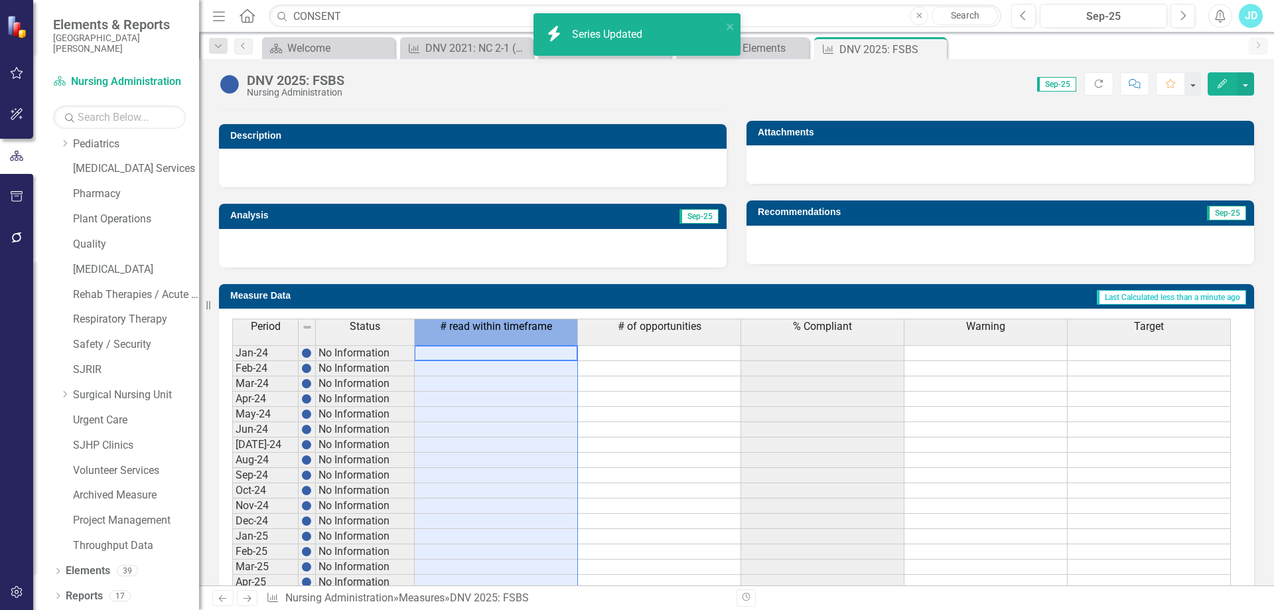
click at [485, 330] on span "# read within timeframe" at bounding box center [496, 326] width 112 height 12
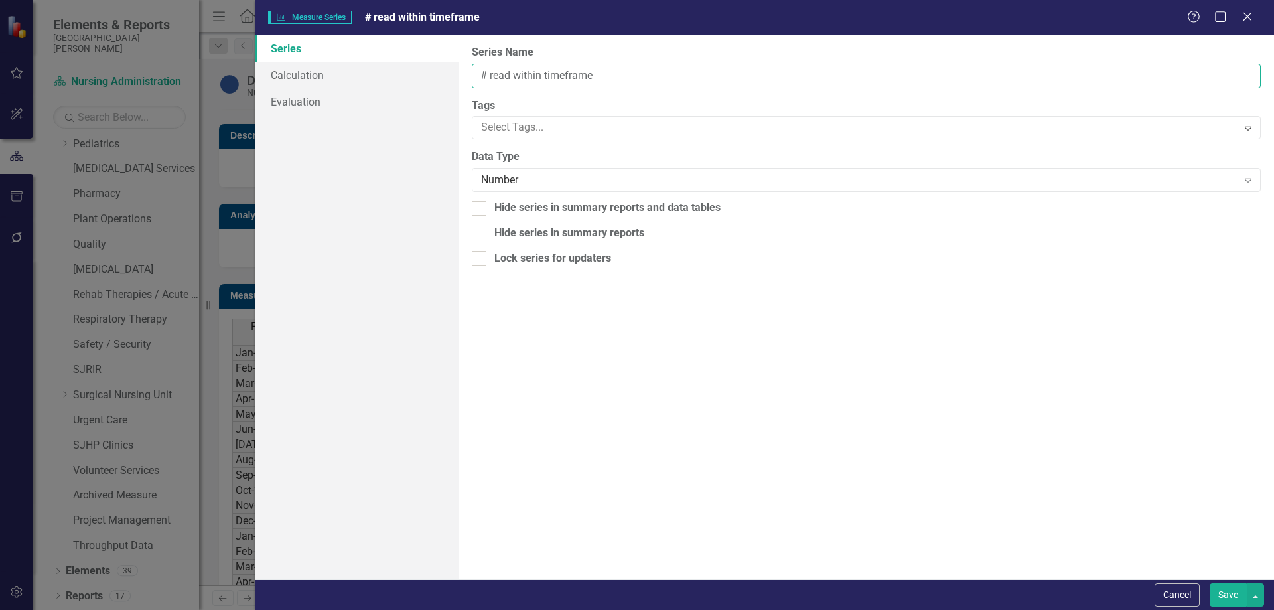
drag, startPoint x: 491, startPoint y: 74, endPoint x: 627, endPoint y: 74, distance: 136.0
click at [627, 74] on input "# read within timeframe" at bounding box center [866, 76] width 789 height 25
type input "# correct"
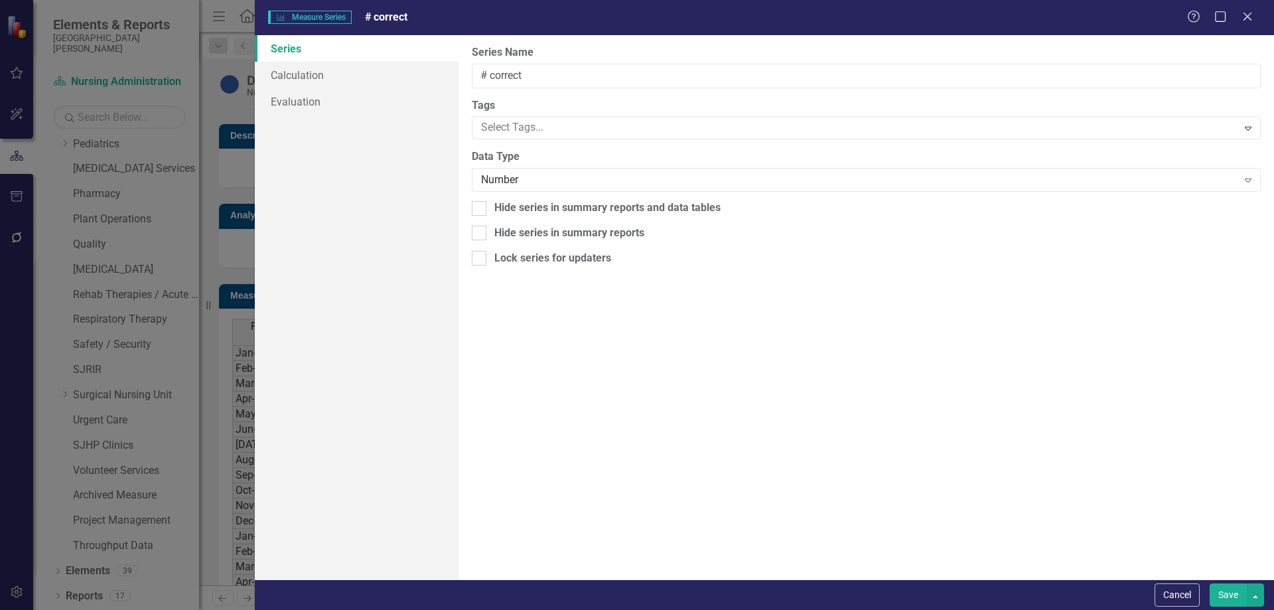
click at [1219, 592] on button "Save" at bounding box center [1227, 594] width 37 height 23
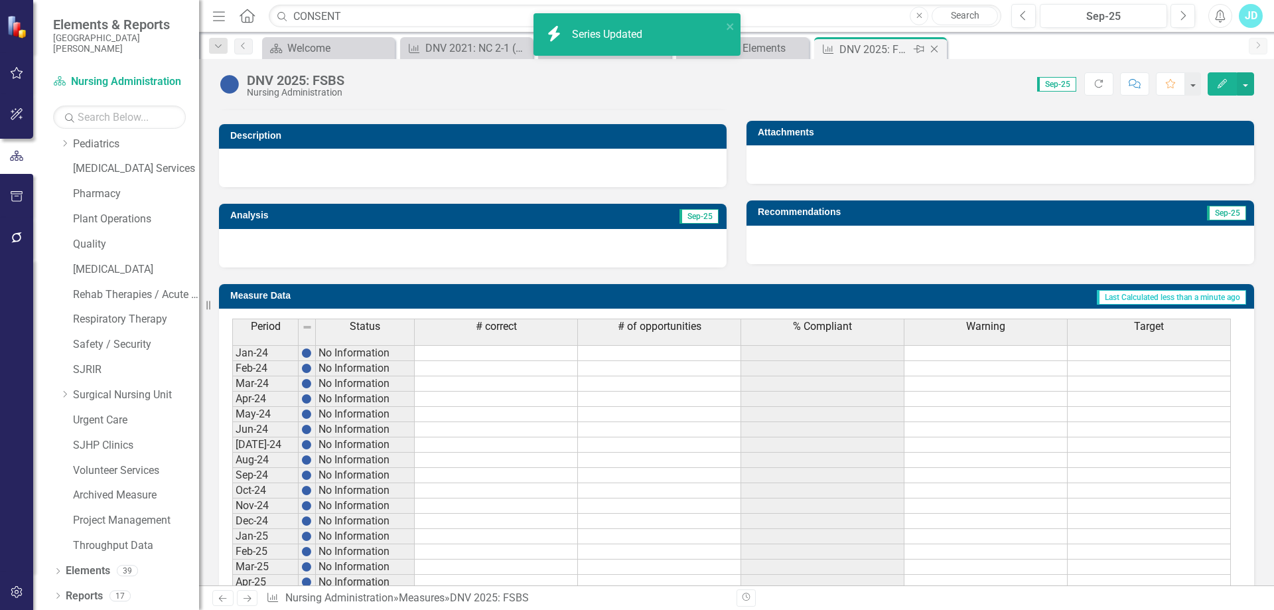
click at [936, 45] on icon "Close" at bounding box center [933, 49] width 13 height 11
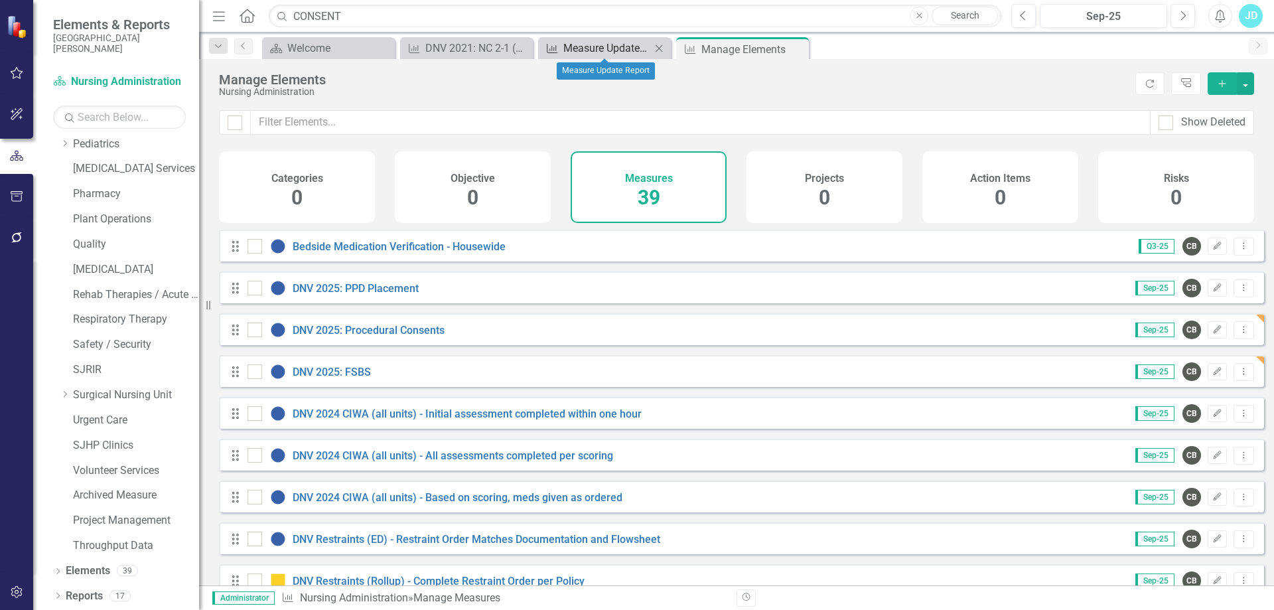
click at [606, 46] on div "Measure Update Report" at bounding box center [607, 48] width 88 height 17
